Goal: Information Seeking & Learning: Learn about a topic

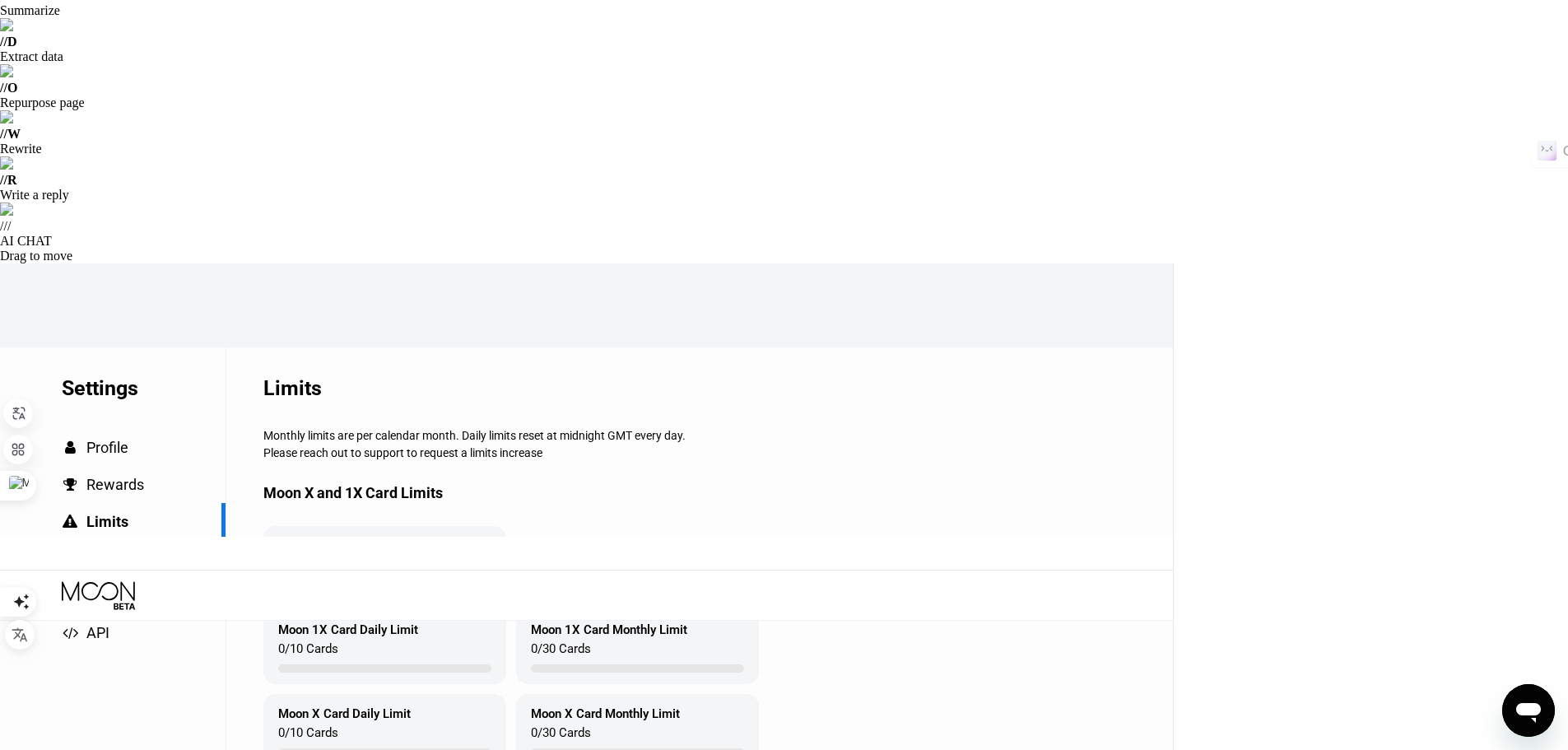
click at [93, 581] on icon at bounding box center [100, 595] width 77 height 29
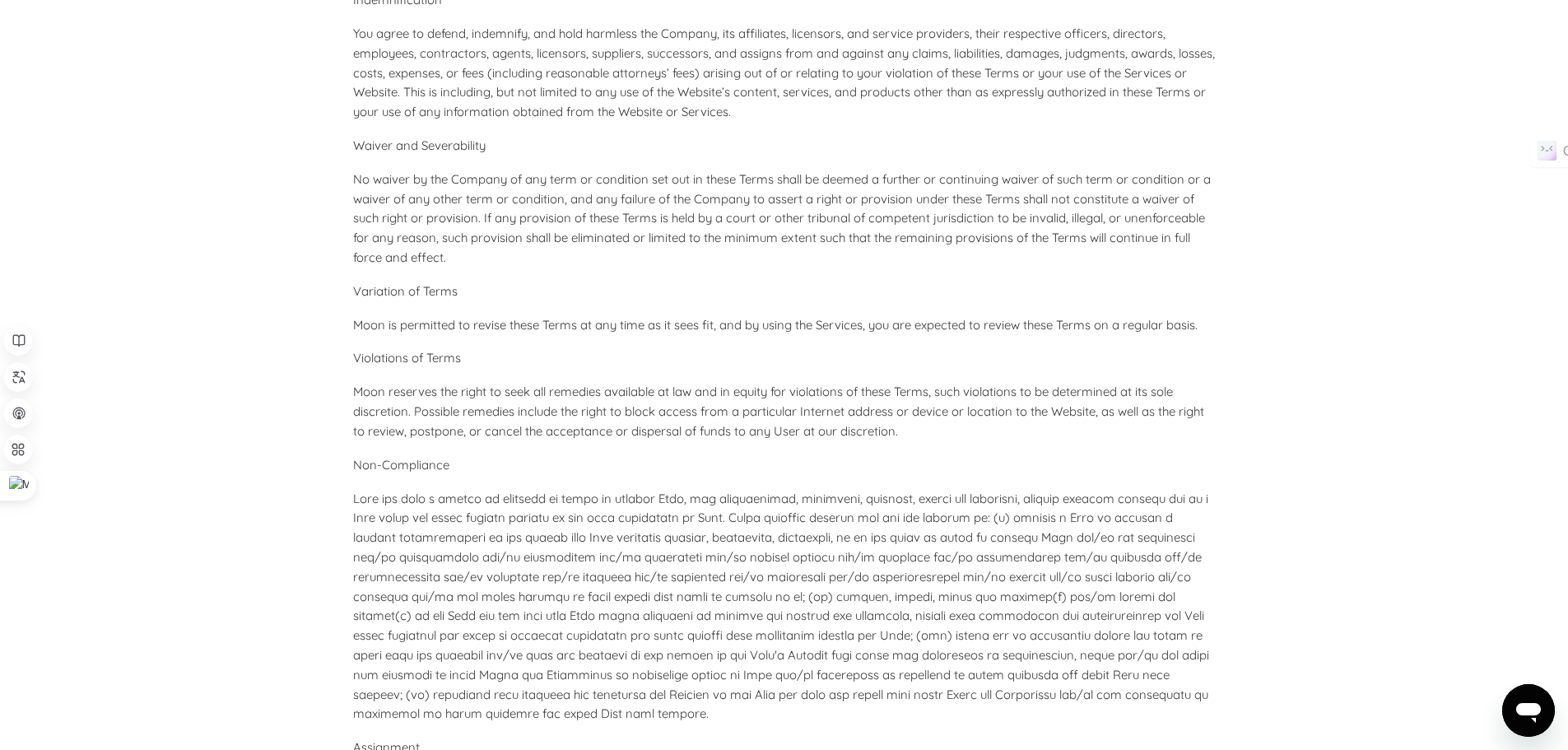
scroll to position [7322, 0]
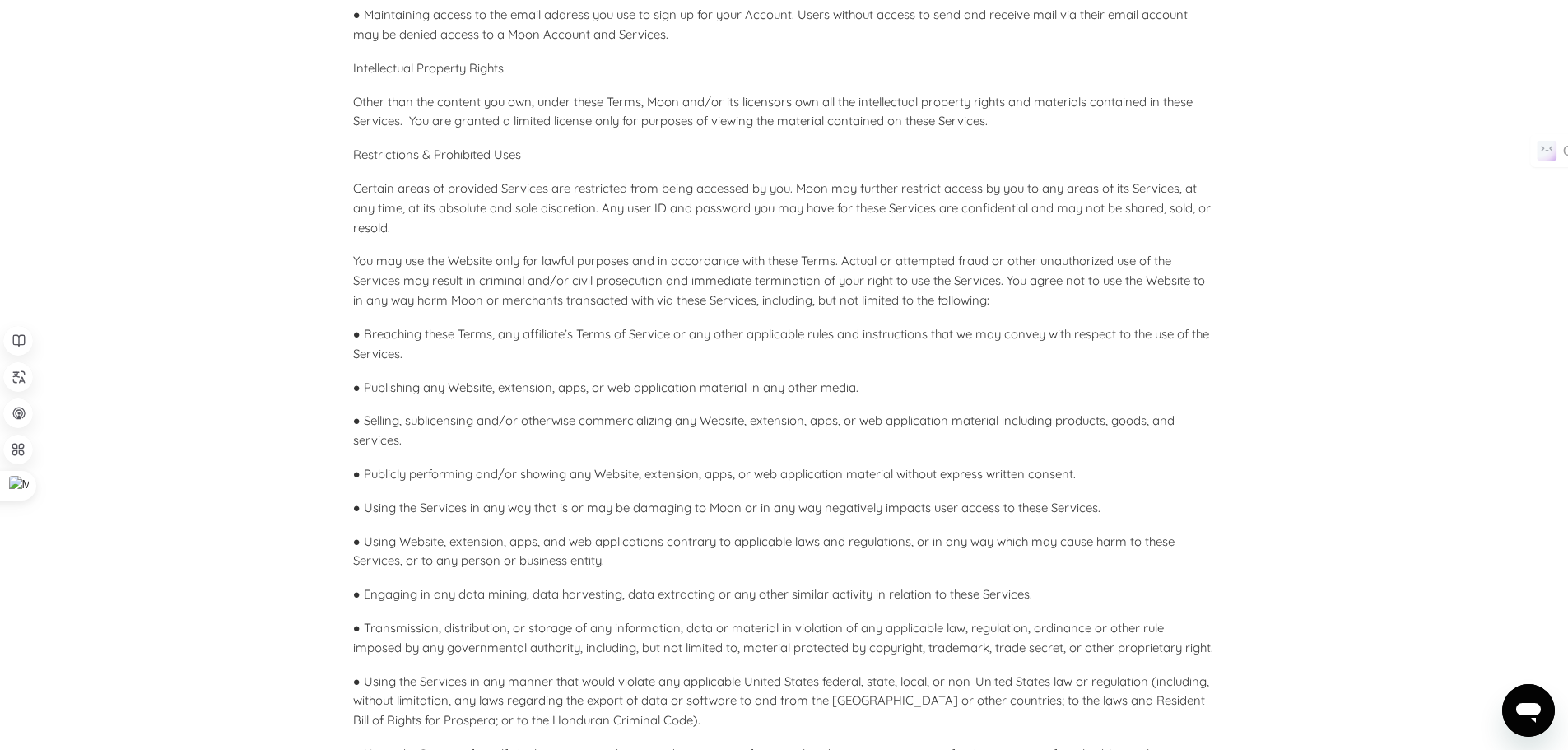
scroll to position [2317, 0]
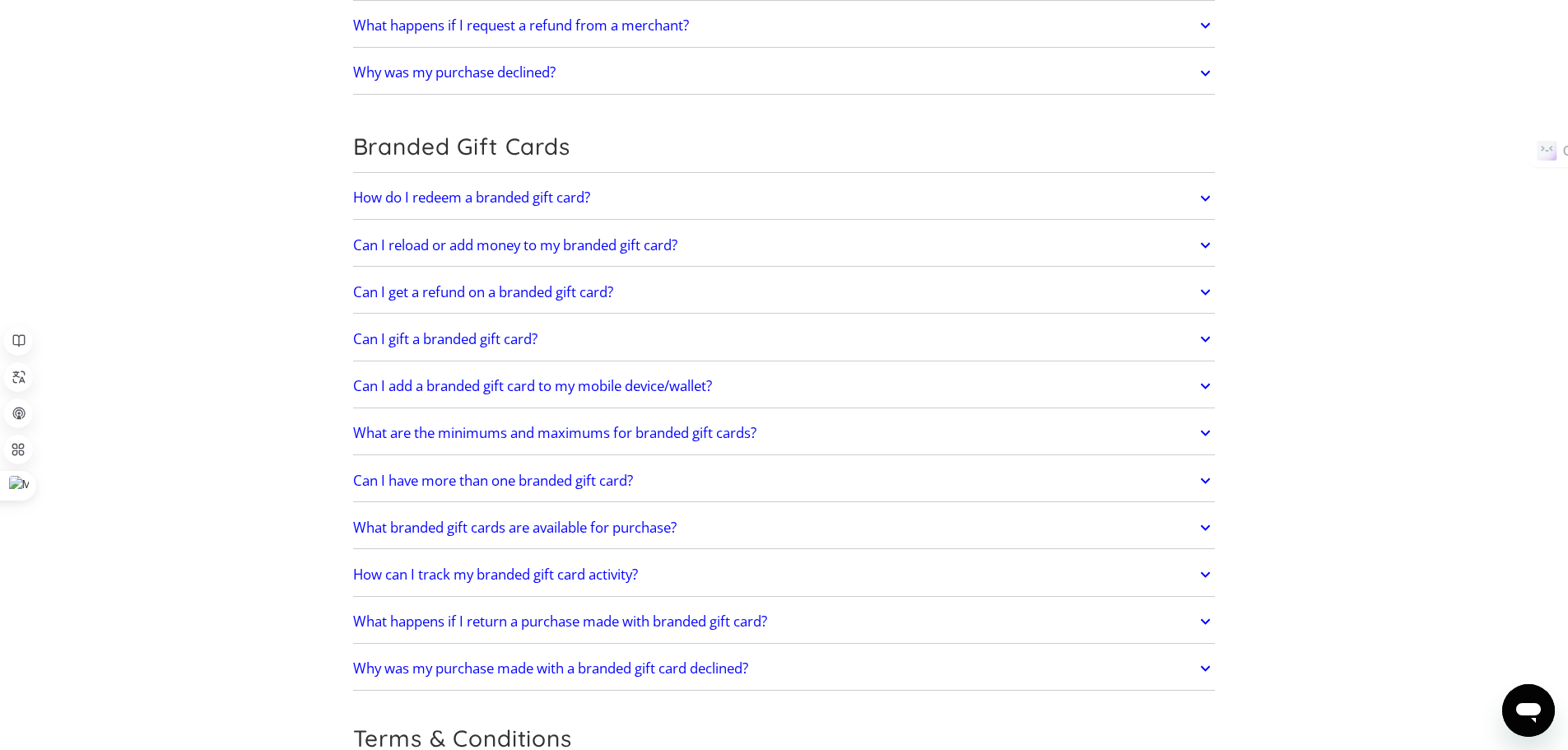
drag, startPoint x: 355, startPoint y: 396, endPoint x: 1166, endPoint y: 433, distance: 811.8
click at [1161, 457] on icon at bounding box center [1162, 458] width 15 height 15
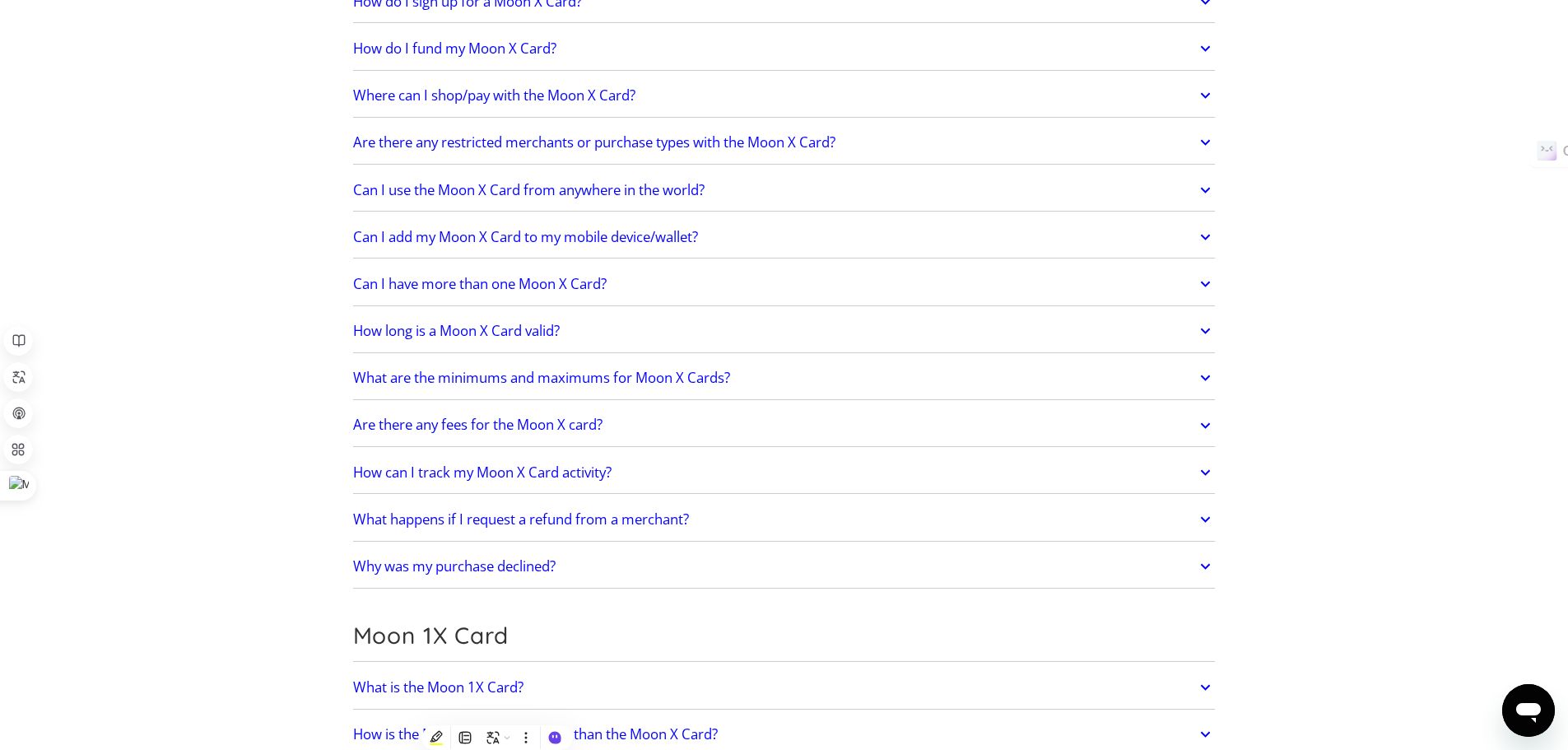
scroll to position [1942, 0]
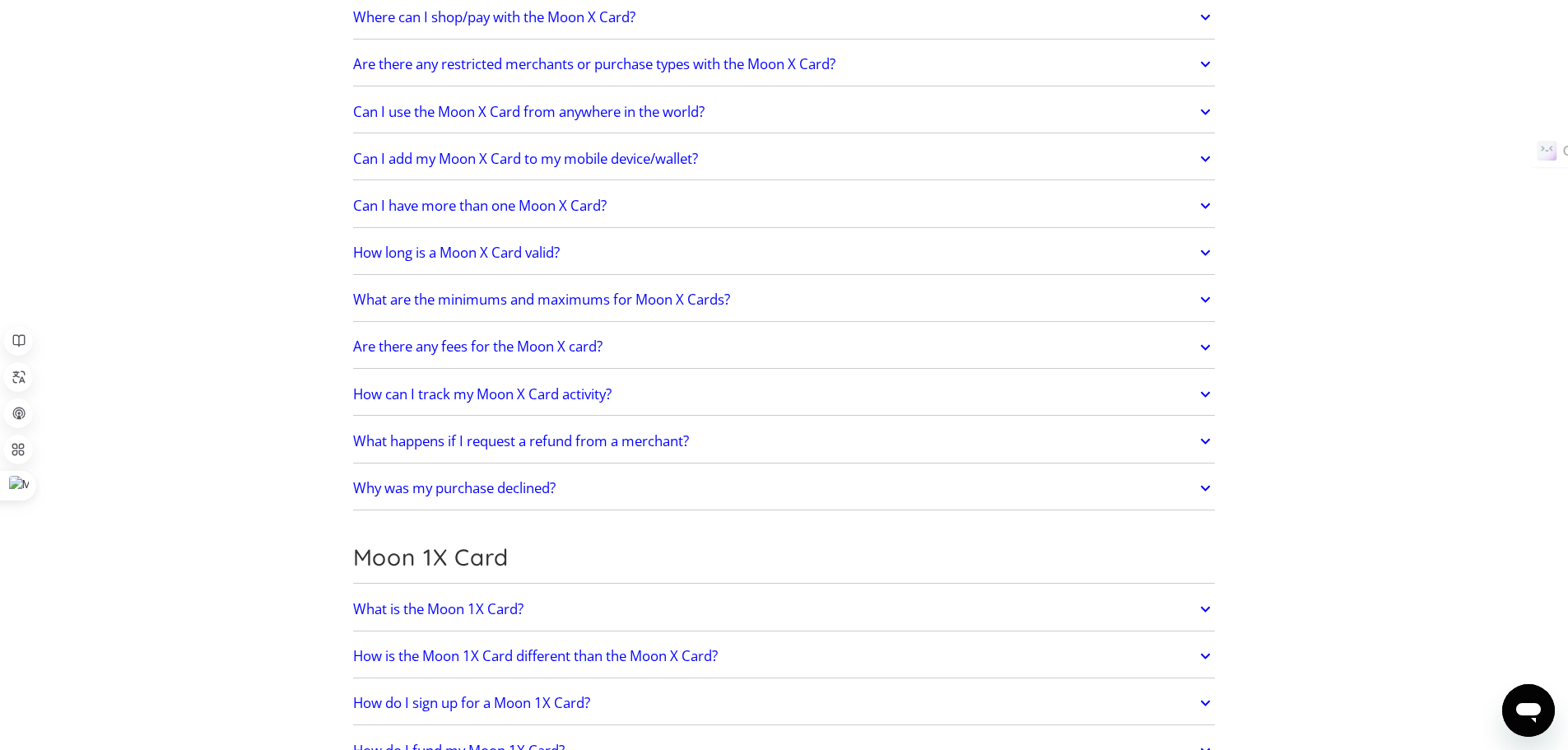
click at [1202, 32] on icon at bounding box center [1205, 17] width 19 height 30
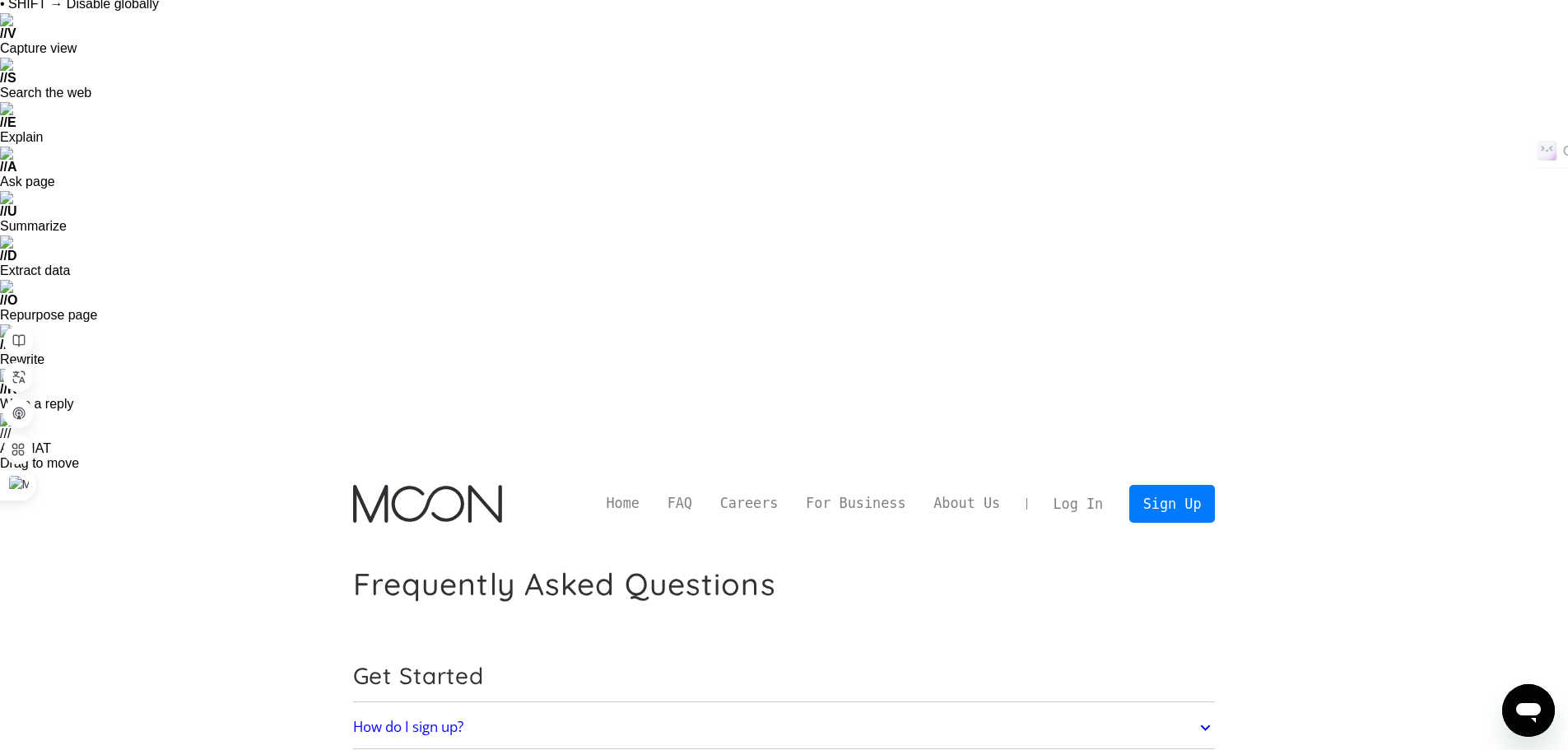
scroll to position [0, 0]
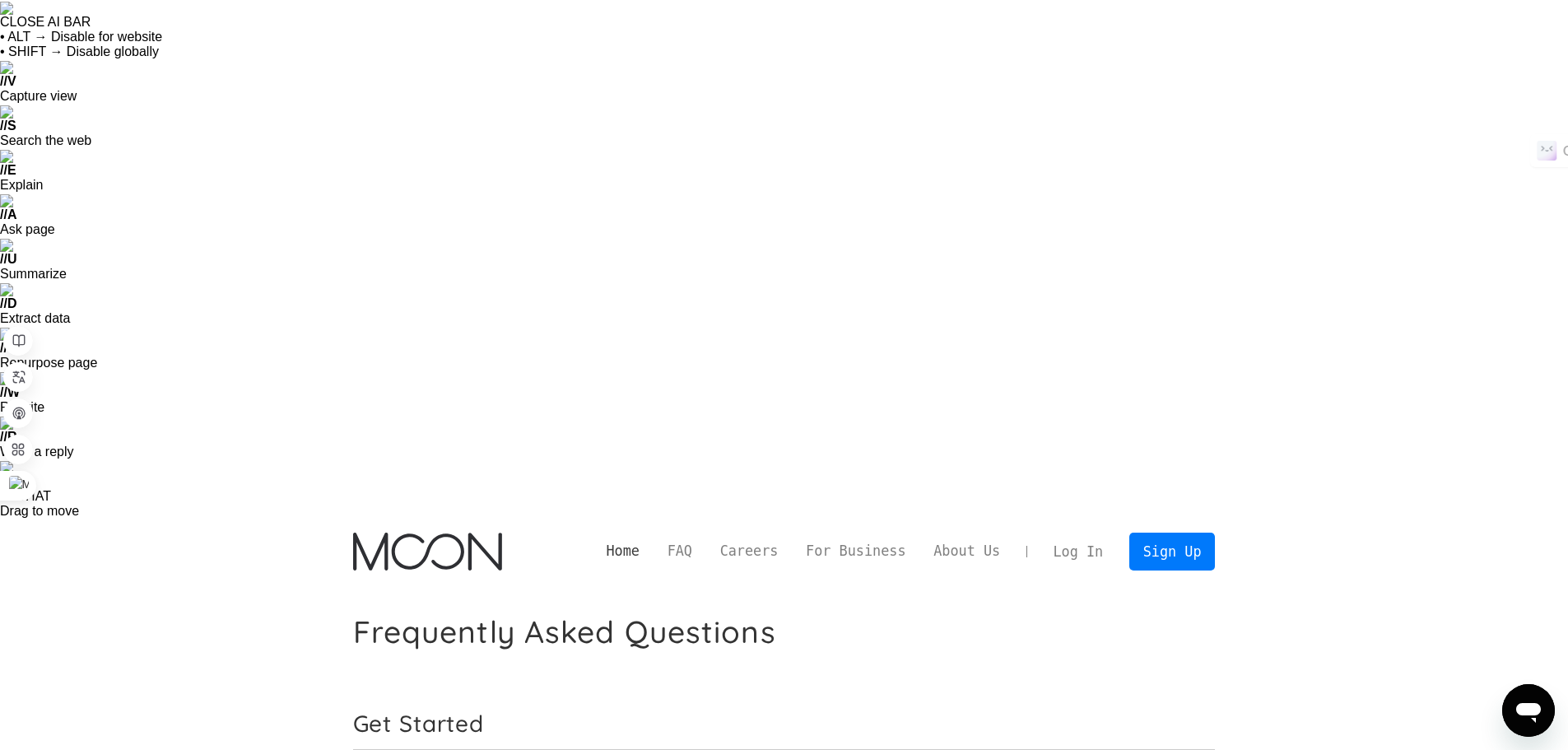
click at [654, 542] on link "Home" at bounding box center [623, 552] width 61 height 21
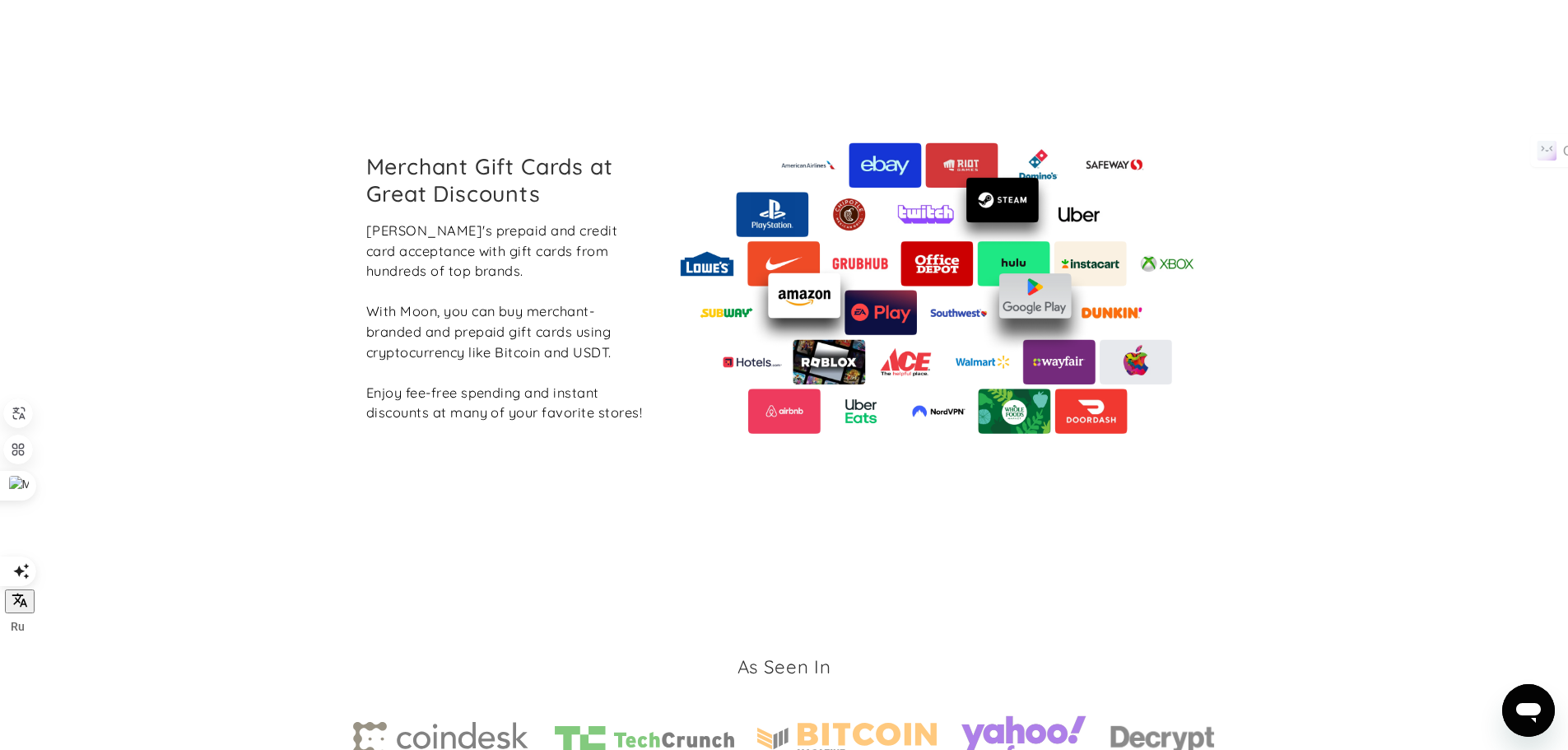
scroll to position [2474, 0]
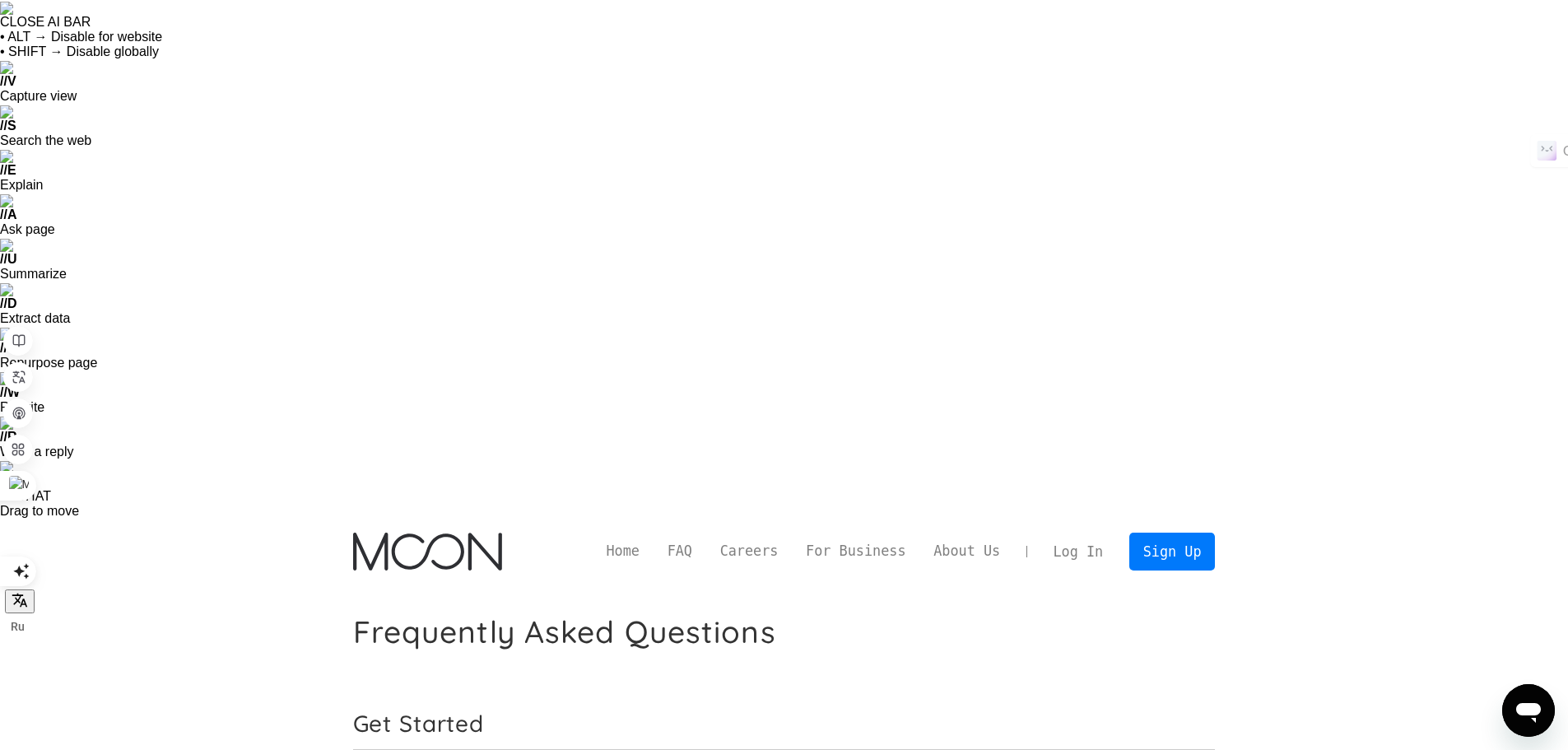
click at [706, 542] on link "FAQ" at bounding box center [680, 552] width 53 height 21
click at [782, 542] on link "Careers" at bounding box center [749, 552] width 86 height 21
click at [857, 542] on link "For Business" at bounding box center [855, 552] width 128 height 21
